Goal: Task Accomplishment & Management: Manage account settings

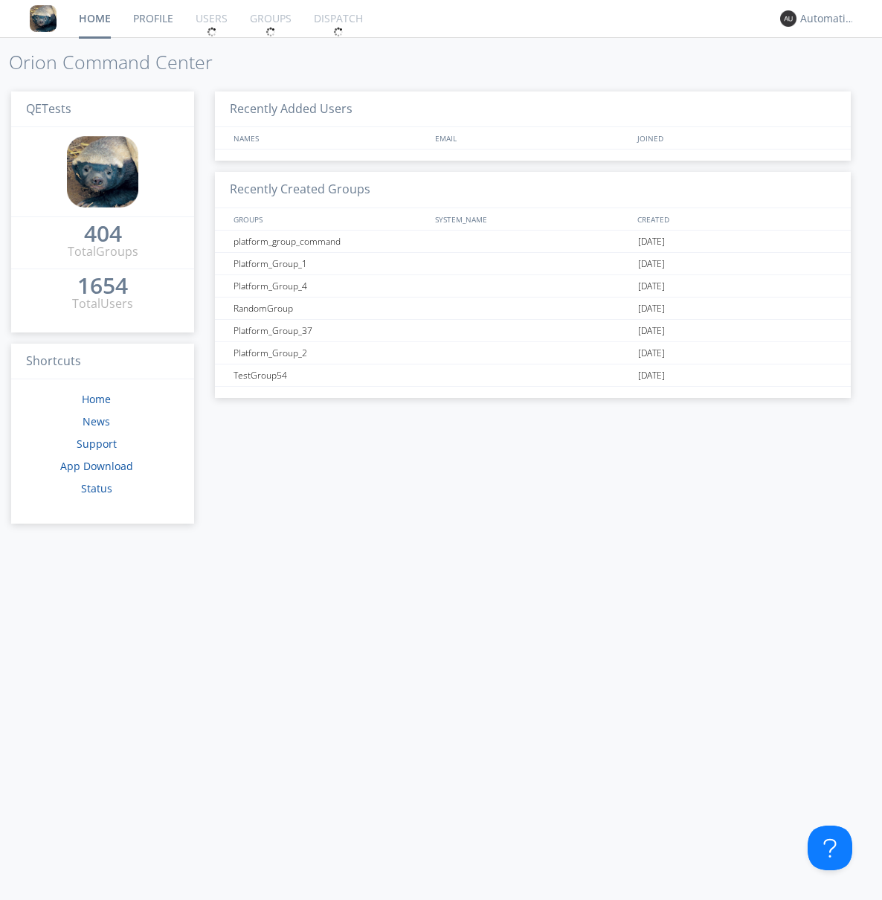
click at [97, 280] on div "1654" at bounding box center [102, 285] width 51 height 15
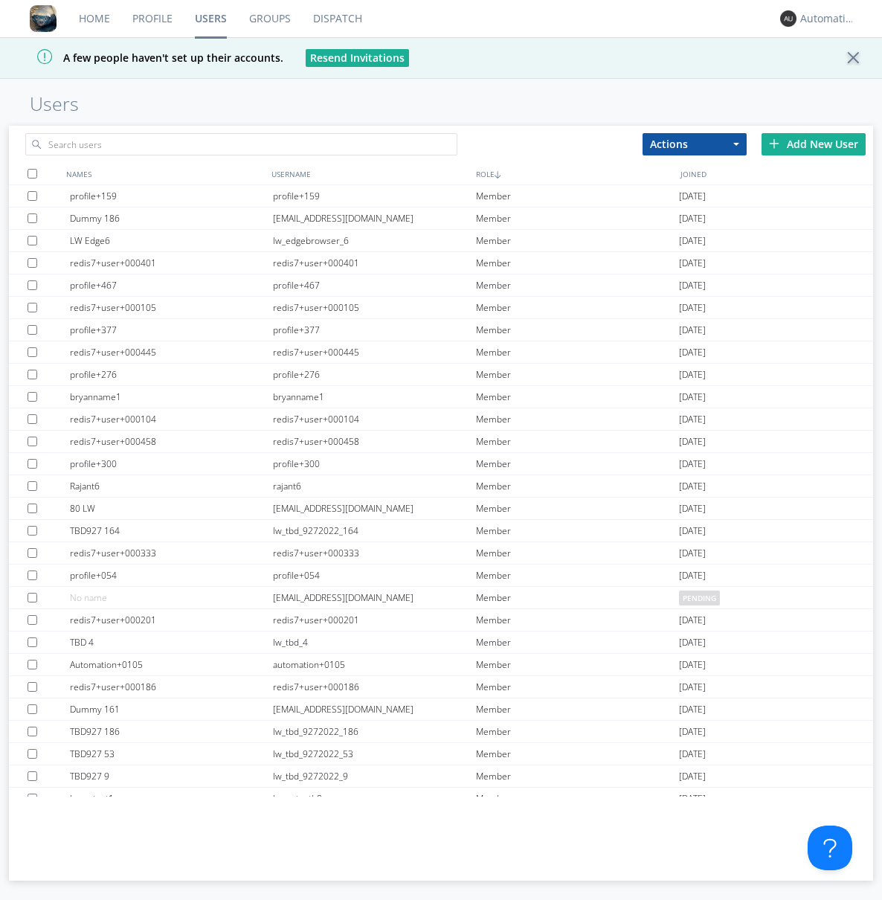
click at [813, 143] on div "Add New User" at bounding box center [813, 144] width 104 height 22
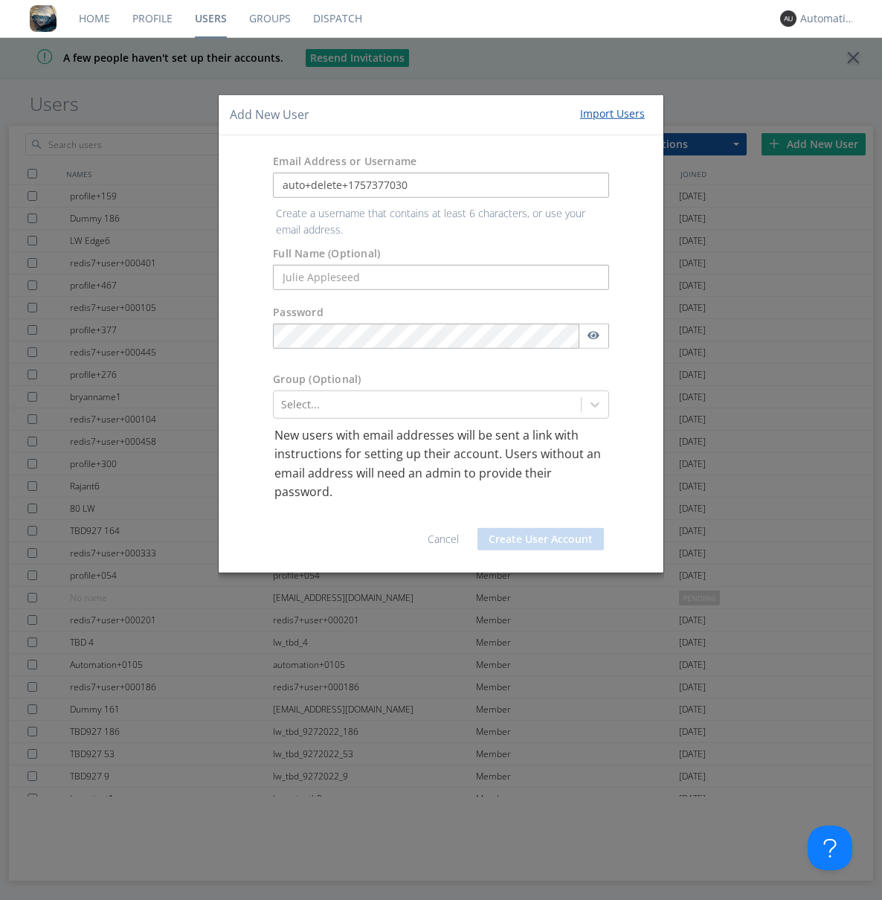
type input "auto+delete+1757377030"
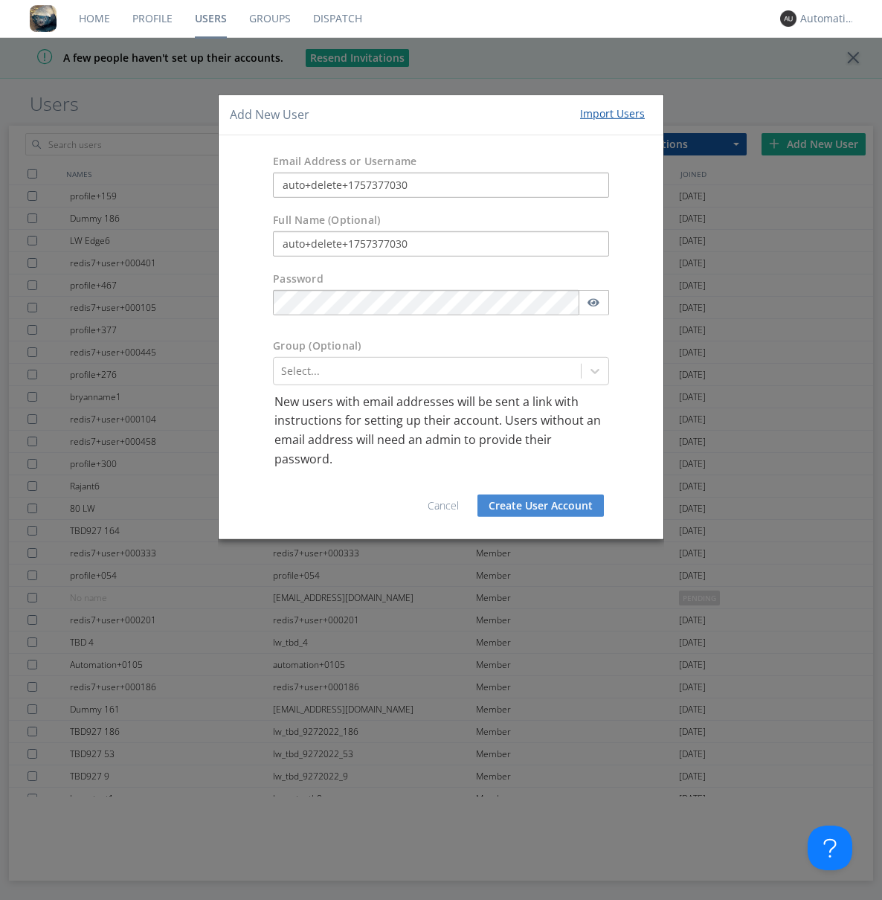
click at [540, 506] on button "Create User Account" at bounding box center [540, 505] width 126 height 22
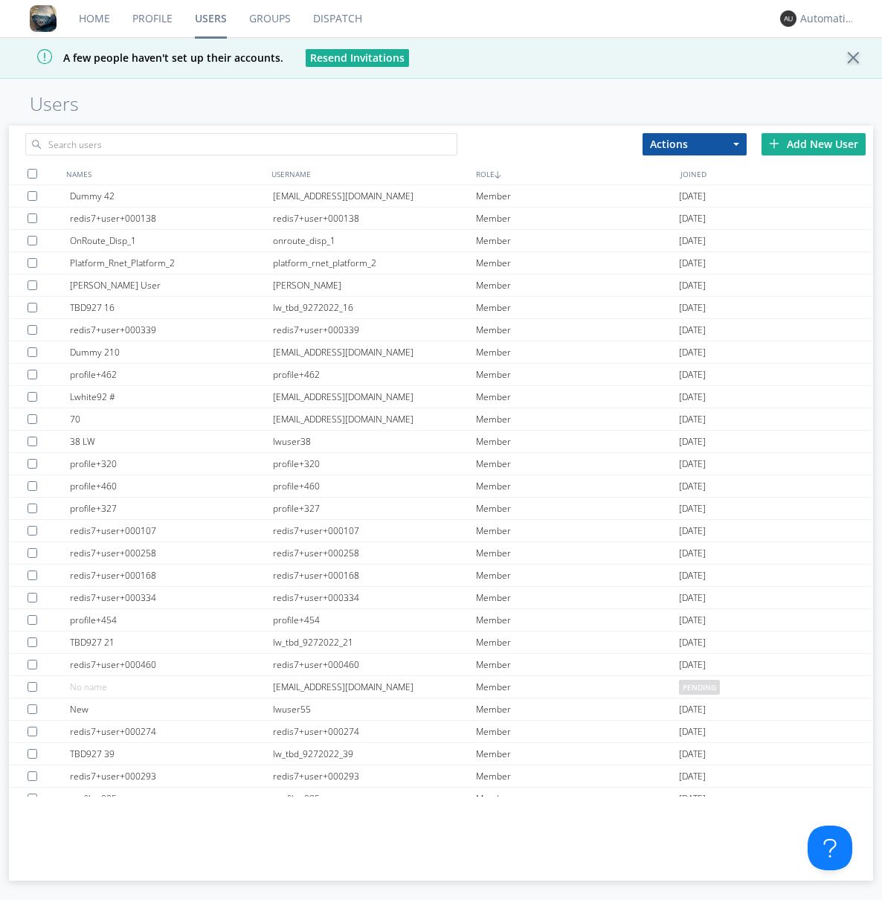
click at [269, 19] on link "Groups" at bounding box center [270, 18] width 64 height 37
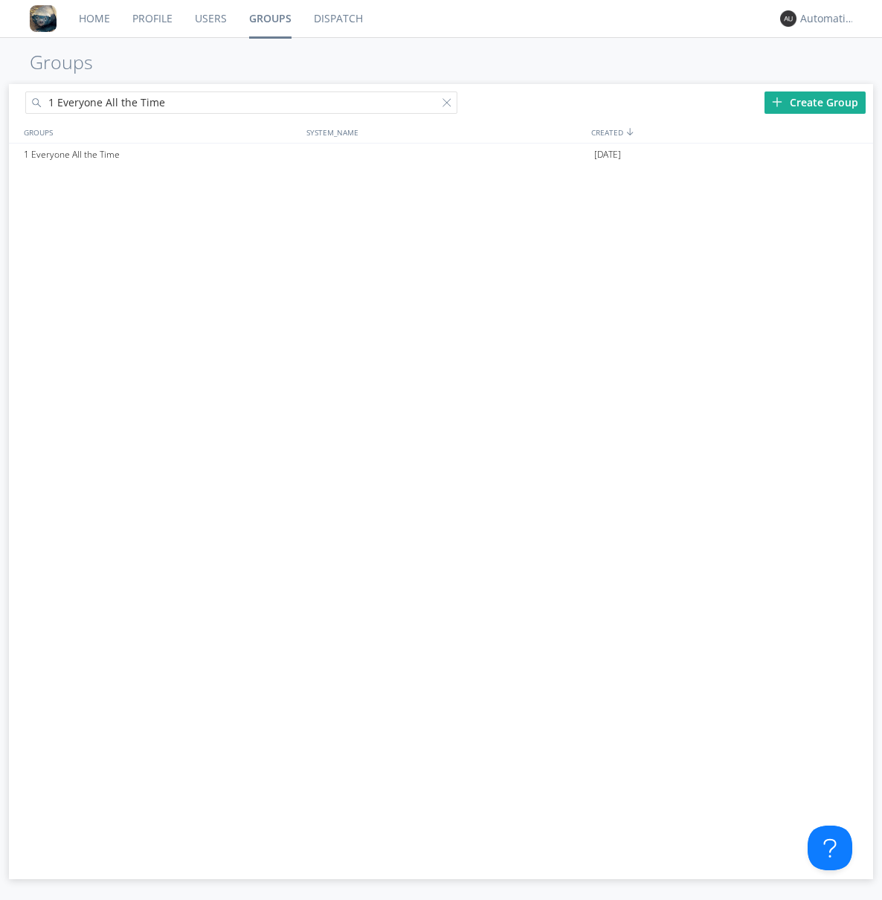
type input "1 Everyone All the Time"
click at [161, 154] on div "1 Everyone All the Time" at bounding box center [161, 154] width 283 height 22
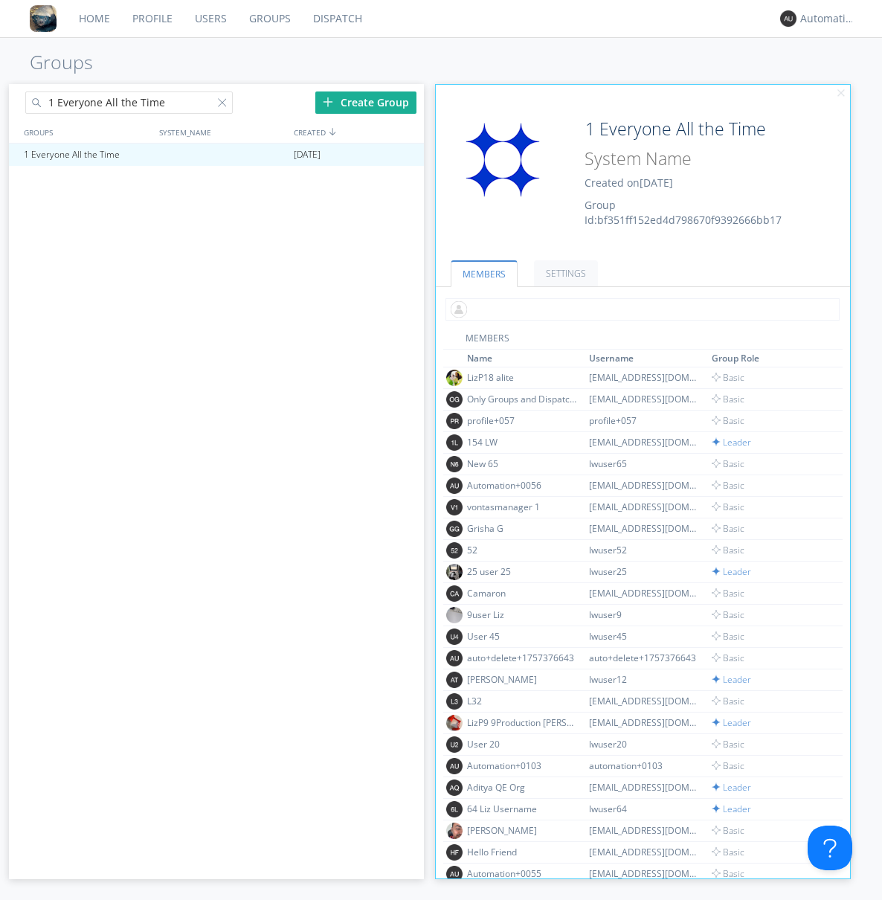
click at [639, 309] on input "text" at bounding box center [642, 309] width 394 height 22
type input "auto+delete+1757377030"
